Goal: Task Accomplishment & Management: Complete application form

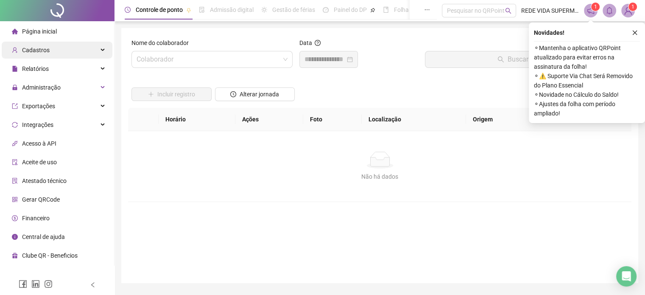
click at [31, 52] on span "Cadastros" at bounding box center [36, 50] width 28 height 7
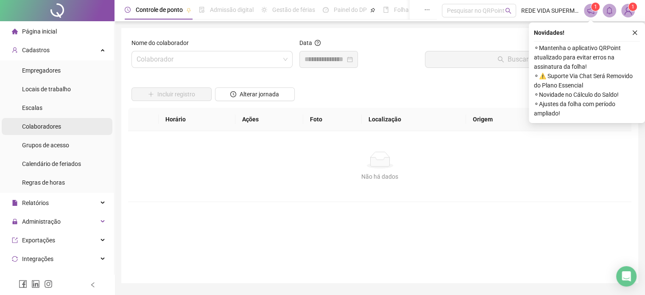
click at [50, 126] on span "Colaboradores" at bounding box center [41, 126] width 39 height 7
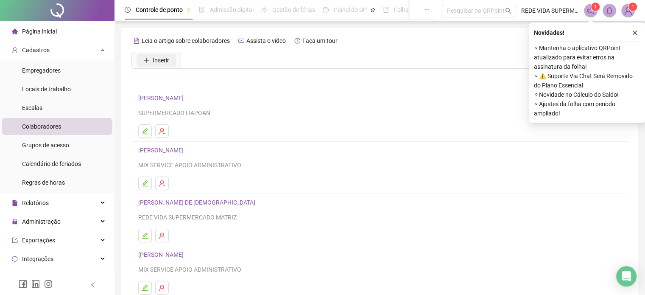
click at [142, 59] on button "Inserir" at bounding box center [156, 60] width 39 height 14
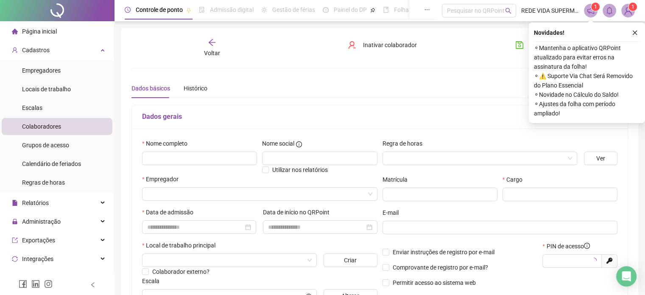
type input "*****"
click at [635, 30] on icon "close" at bounding box center [635, 33] width 6 height 6
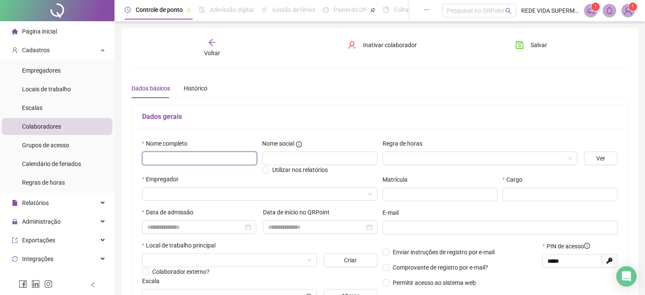
click at [152, 154] on input "text" at bounding box center [199, 158] width 115 height 14
type input "**********"
click at [560, 156] on input "search" at bounding box center [476, 158] width 177 height 13
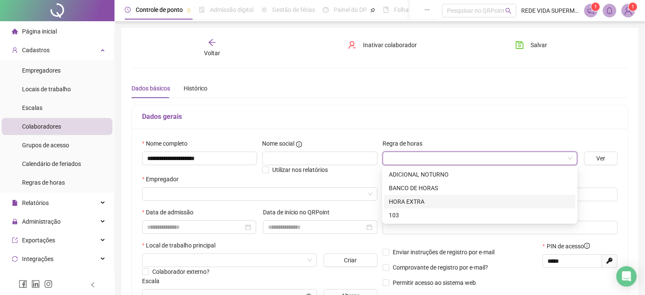
click at [443, 200] on div "HORA EXTRA" at bounding box center [479, 201] width 181 height 9
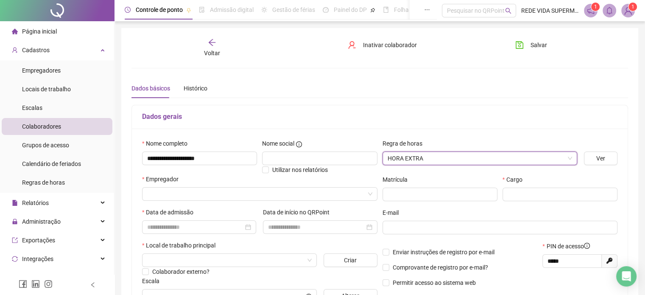
click at [166, 200] on div "Empregador" at bounding box center [259, 190] width 239 height 33
click at [168, 196] on input "search" at bounding box center [256, 193] width 218 height 13
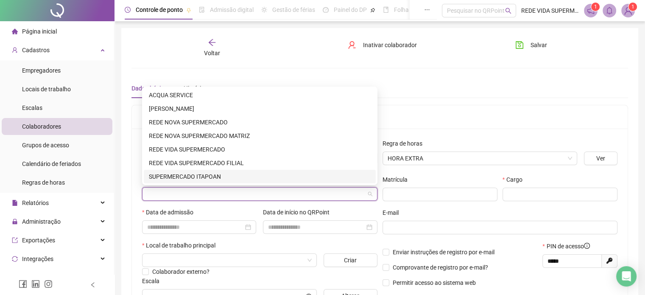
click at [185, 177] on div "SUPERMERCADO ITAPOAN" at bounding box center [260, 176] width 222 height 9
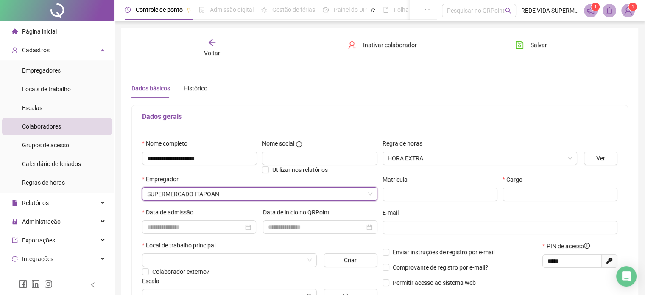
click at [419, 121] on h5 "Dados gerais" at bounding box center [379, 117] width 475 height 10
click at [387, 193] on input "text" at bounding box center [440, 194] width 115 height 14
type input "***"
click at [162, 221] on div at bounding box center [199, 227] width 114 height 14
type input "*********"
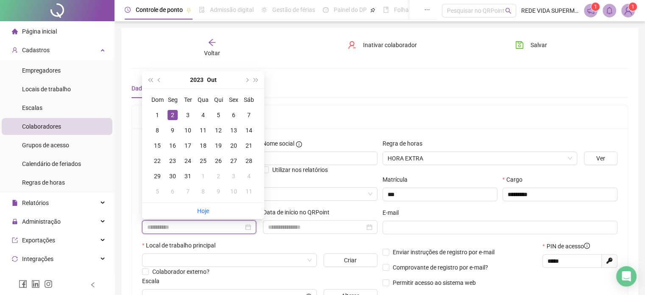
type input "**********"
click at [174, 112] on div "2" at bounding box center [173, 115] width 10 height 10
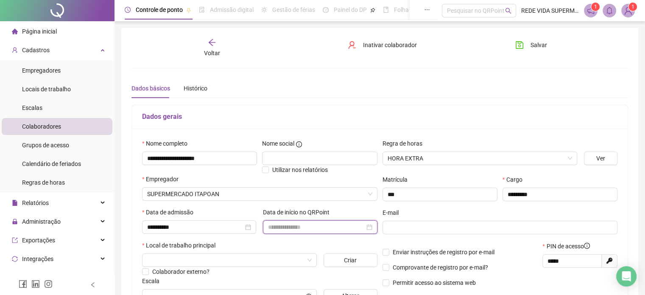
click at [304, 229] on input at bounding box center [316, 226] width 96 height 9
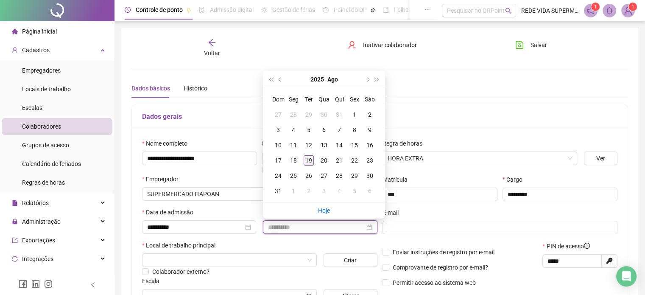
type input "**********"
click at [310, 159] on div "19" at bounding box center [309, 160] width 10 height 10
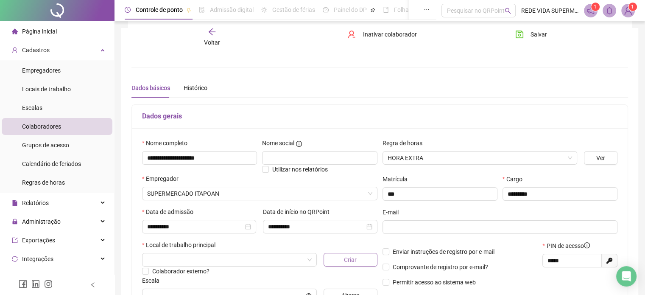
scroll to position [42, 0]
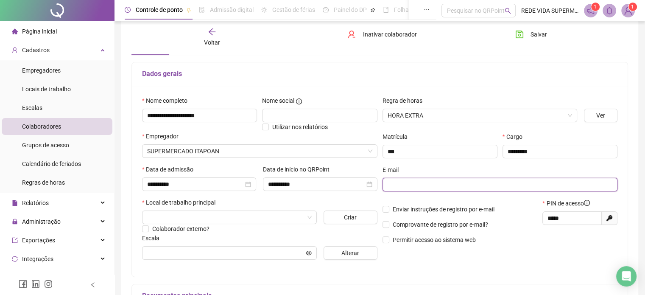
click at [412, 183] on input "text" at bounding box center [499, 184] width 223 height 9
type input "**********"
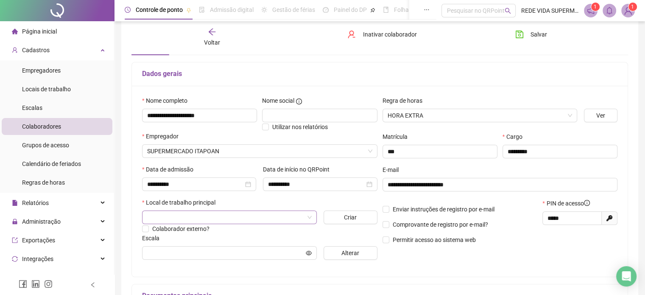
click at [212, 220] on input "search" at bounding box center [225, 217] width 157 height 13
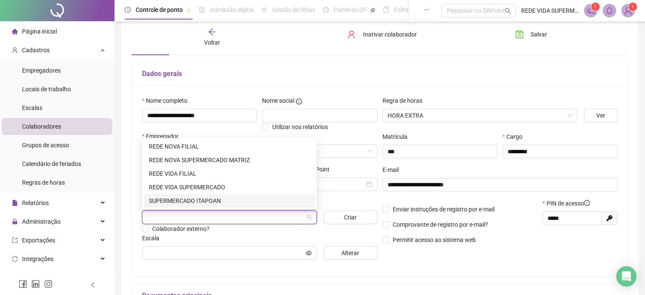
click at [217, 196] on div "SUPERMERCADO ITAPOAN" at bounding box center [229, 200] width 161 height 9
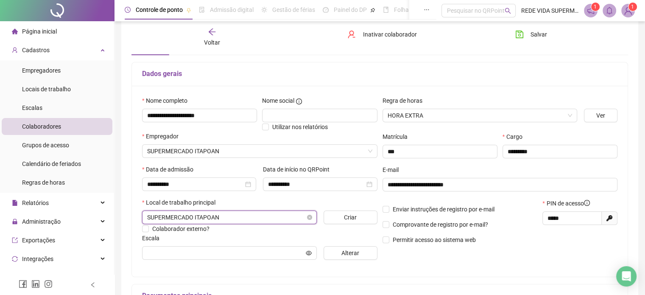
click at [213, 212] on span "SUPERMERCADO ITAPOAN" at bounding box center [229, 217] width 165 height 13
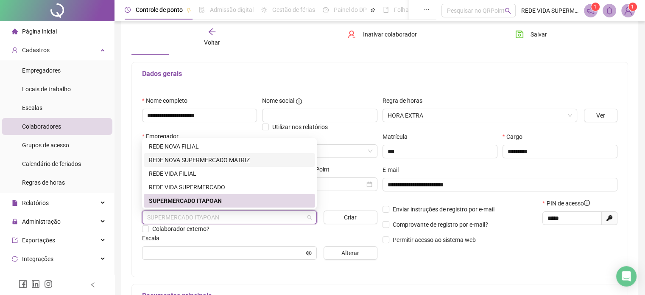
click at [212, 162] on div "REDE NOVA SUPERMERCADO MATRIZ" at bounding box center [229, 159] width 161 height 9
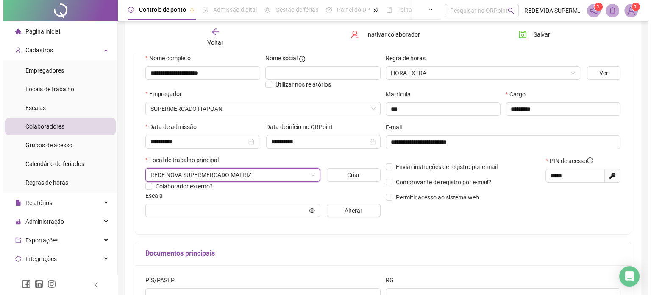
scroll to position [127, 0]
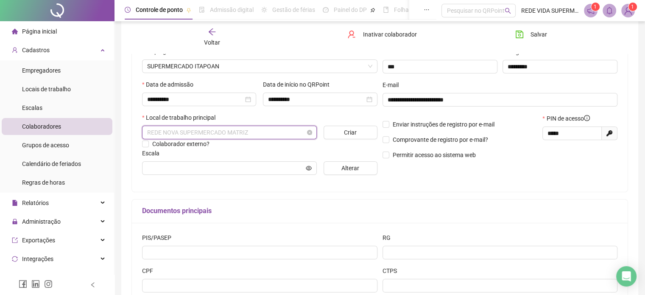
click at [275, 135] on span "REDE NOVA SUPERMERCADO MATRIZ" at bounding box center [229, 132] width 165 height 13
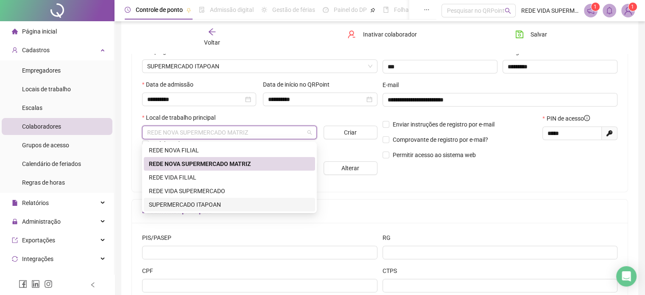
click at [222, 201] on div "SUPERMERCADO ITAPOAN" at bounding box center [229, 204] width 161 height 9
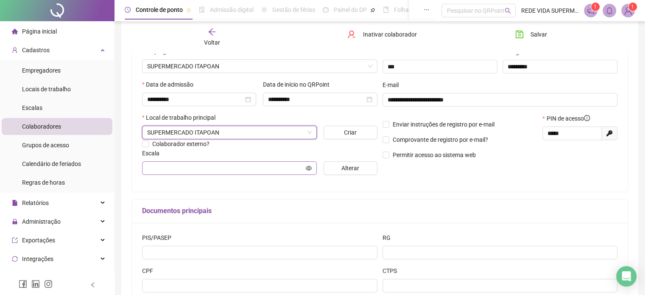
click at [173, 163] on span at bounding box center [229, 168] width 175 height 14
click at [341, 170] on span "Alterar" at bounding box center [350, 167] width 18 height 9
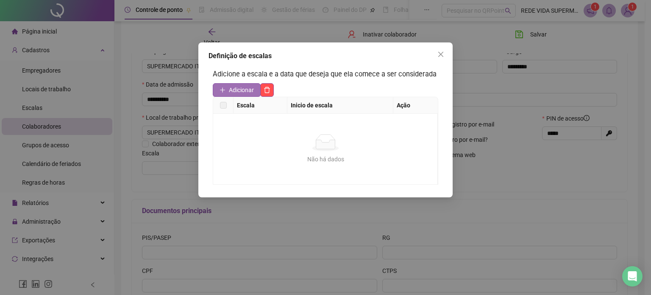
click at [248, 85] on span "Adicionar" at bounding box center [241, 89] width 25 height 9
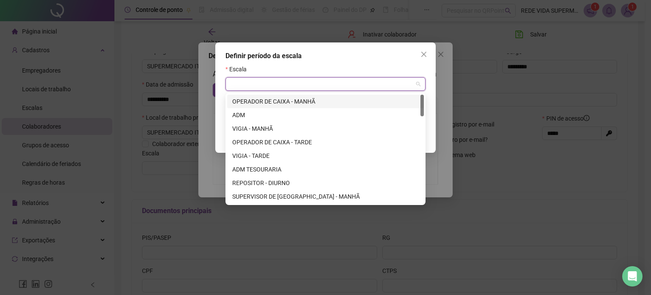
click at [267, 84] on input "search" at bounding box center [322, 84] width 182 height 13
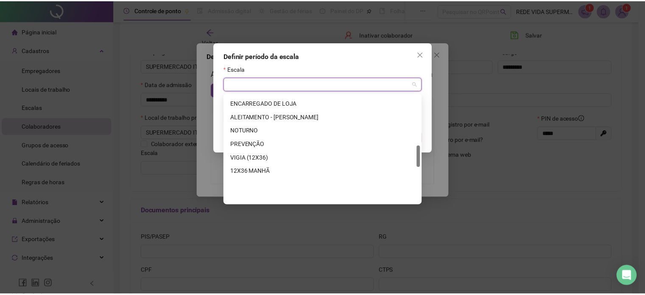
scroll to position [212, 0]
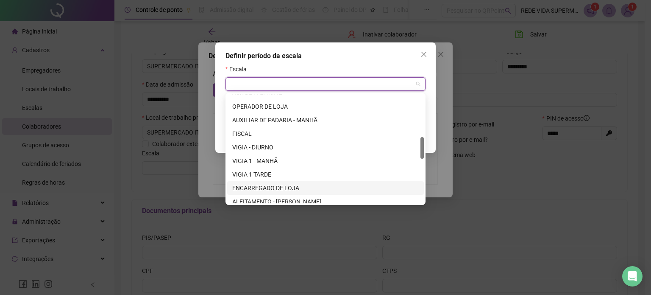
click at [289, 181] on div "ENCARREGADO DE LOJA" at bounding box center [325, 188] width 197 height 14
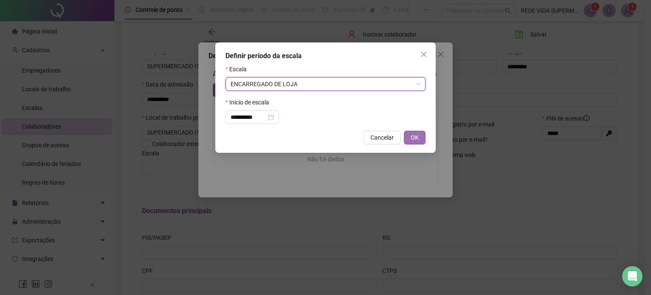
click at [413, 140] on span "OK" at bounding box center [415, 137] width 8 height 9
type input "**********"
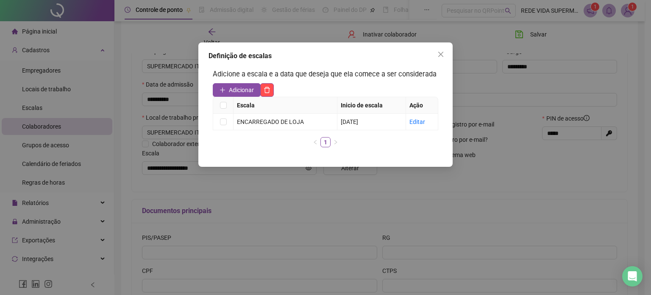
click at [442, 49] on button "Close" at bounding box center [441, 54] width 14 height 14
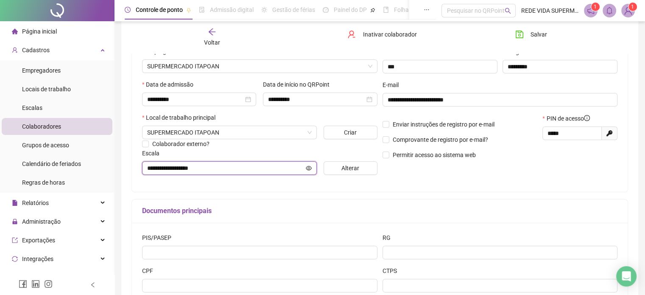
click at [309, 169] on icon "eye" at bounding box center [309, 168] width 6 height 4
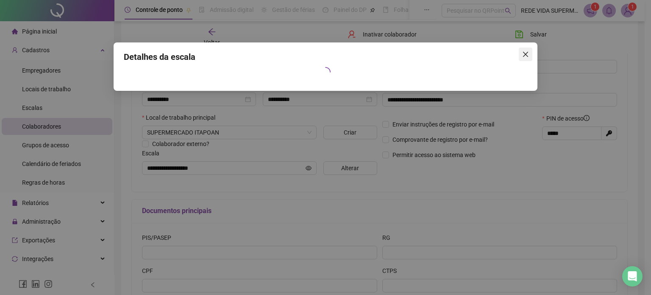
click at [527, 51] on icon "close" at bounding box center [525, 54] width 7 height 7
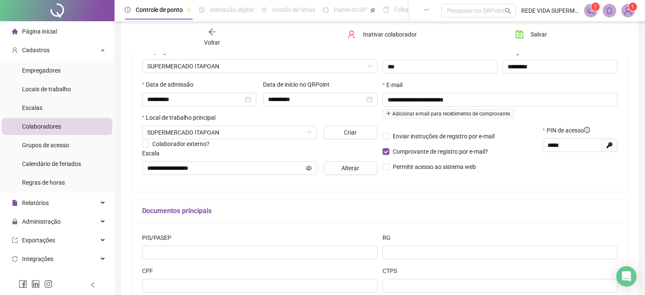
scroll to position [189, 0]
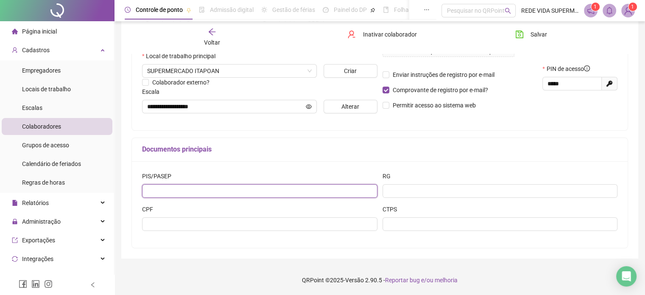
click at [233, 191] on input "text" at bounding box center [259, 191] width 235 height 14
type input "**********"
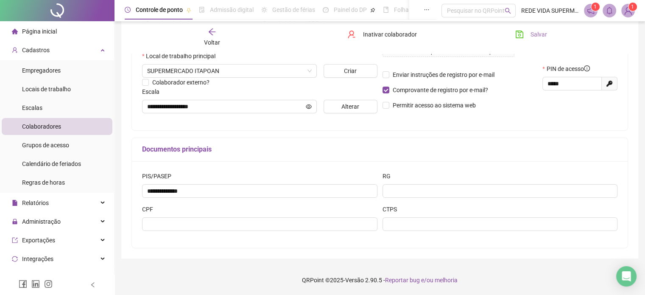
click at [538, 34] on span "Salvar" at bounding box center [538, 34] width 17 height 9
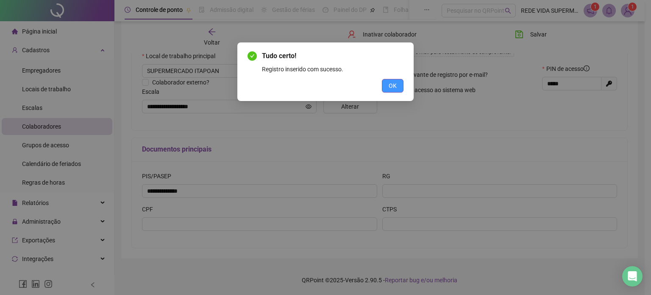
click at [392, 87] on span "OK" at bounding box center [393, 85] width 8 height 9
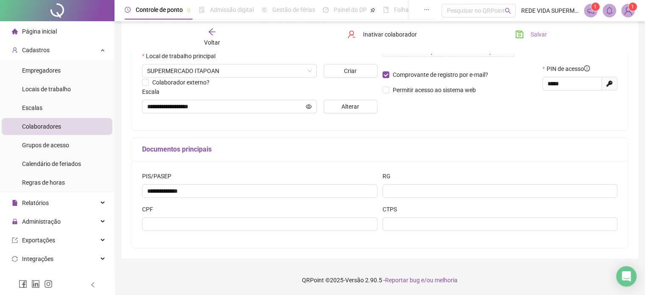
click at [544, 34] on span "Salvar" at bounding box center [538, 34] width 17 height 9
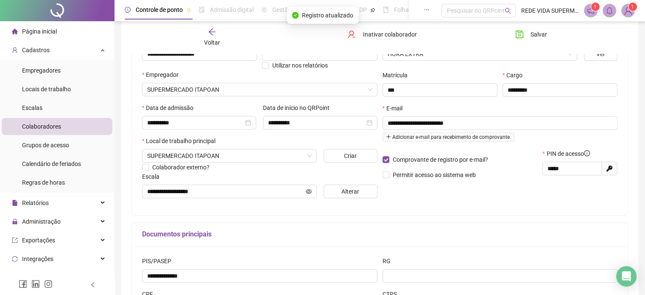
scroll to position [61, 0]
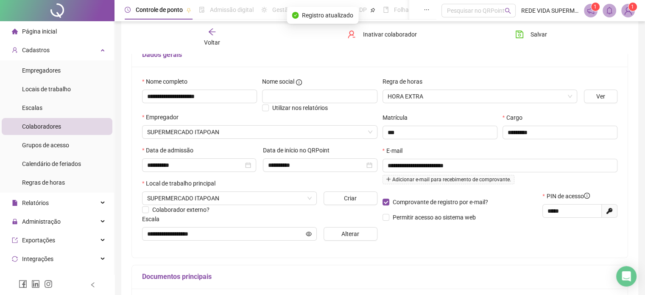
click at [54, 29] on span "Página inicial" at bounding box center [39, 31] width 35 height 7
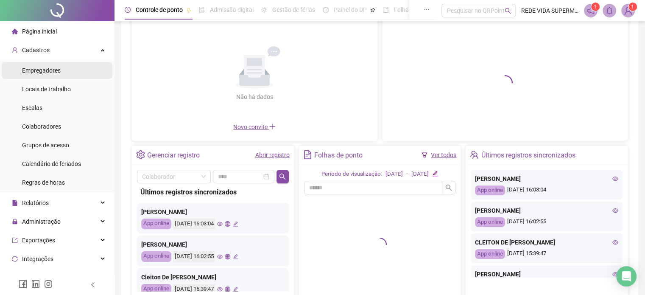
click at [71, 75] on li "Empregadores" at bounding box center [57, 70] width 111 height 17
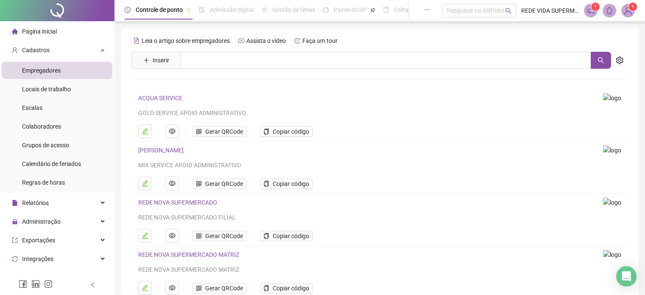
scroll to position [115, 0]
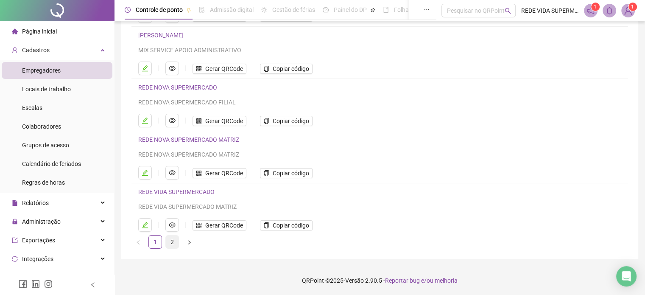
click at [176, 239] on link "2" at bounding box center [172, 241] width 13 height 13
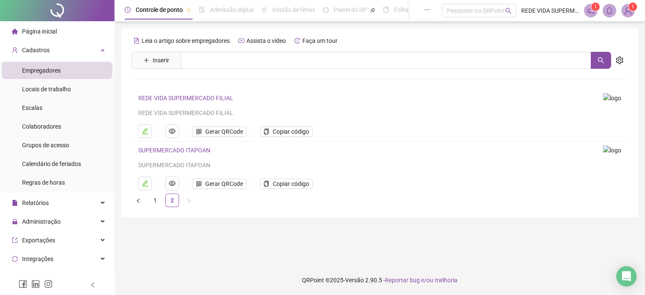
scroll to position [0, 0]
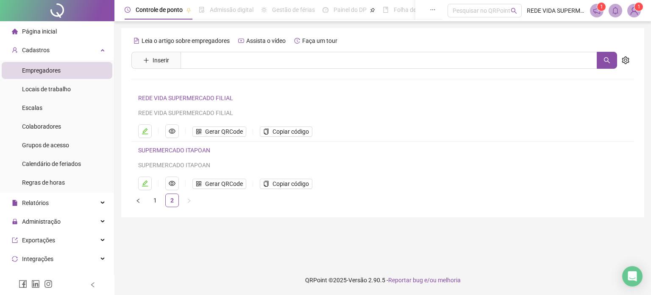
click at [289, 183] on span "Copiar código" at bounding box center [291, 183] width 36 height 9
click at [388, 229] on main "Leia o artigo sobre empregadores Assista o vídeo Faça um tour Inserir Nenhum re…" at bounding box center [382, 143] width 523 height 230
click at [63, 128] on li "Colaboradores" at bounding box center [57, 126] width 111 height 17
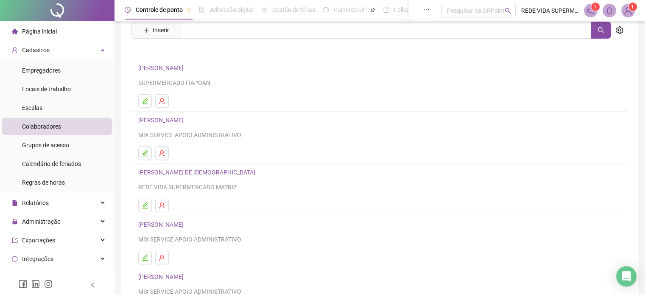
scroll to position [115, 0]
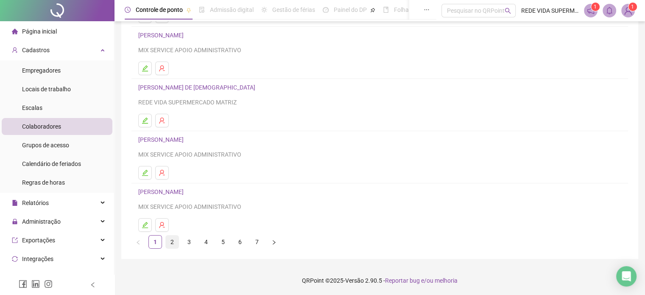
click at [170, 242] on link "2" at bounding box center [172, 241] width 13 height 13
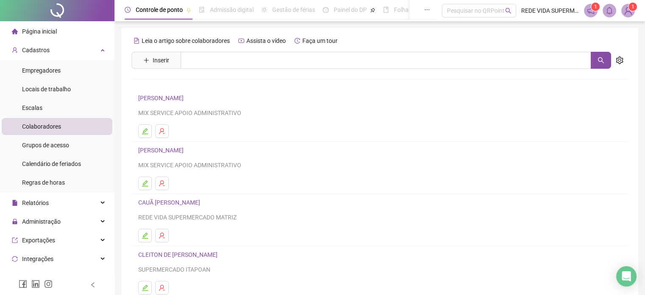
scroll to position [85, 0]
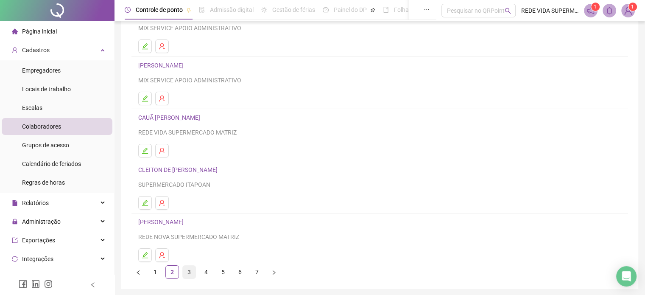
click at [192, 278] on li "3" at bounding box center [189, 272] width 14 height 14
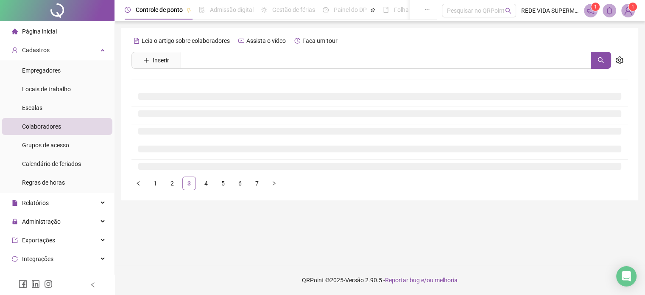
scroll to position [0, 0]
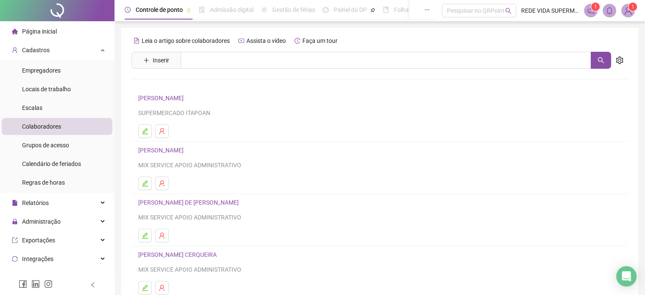
click at [186, 98] on link "[PERSON_NAME]" at bounding box center [162, 98] width 48 height 7
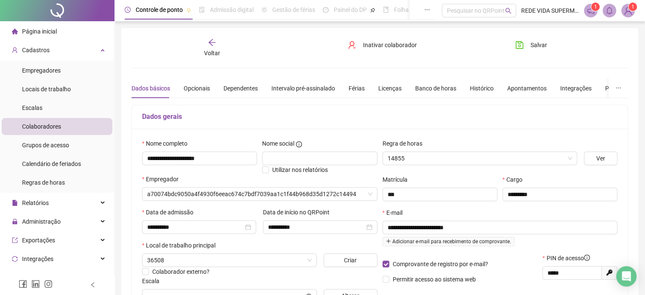
type input "**********"
